Goal: Task Accomplishment & Management: Manage account settings

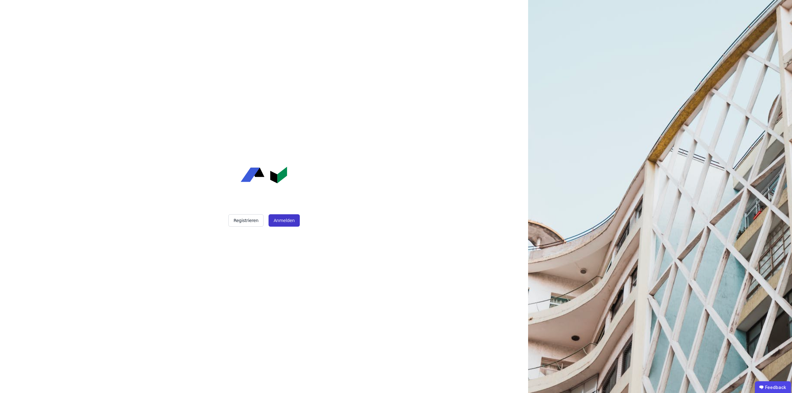
click at [280, 226] on button "Anmelden" at bounding box center [284, 220] width 31 height 12
